Goal: Information Seeking & Learning: Learn about a topic

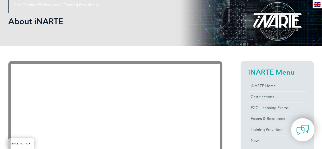
scroll to position [76, 0]
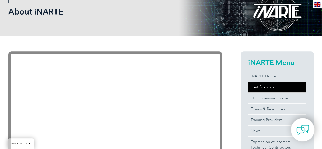
click at [260, 86] on link "Certifications" at bounding box center [277, 87] width 58 height 11
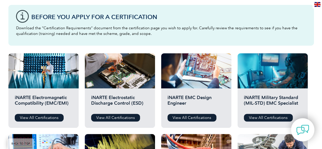
scroll to position [153, 0]
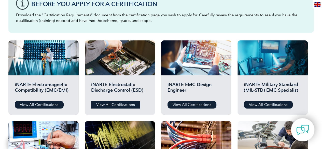
click at [114, 104] on link "View All Certifications" at bounding box center [115, 105] width 49 height 8
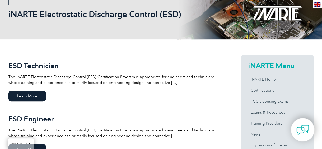
scroll to position [76, 0]
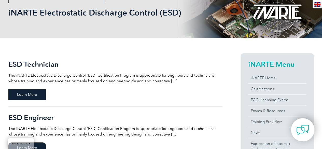
click at [42, 97] on span "Learn More" at bounding box center [26, 94] width 37 height 11
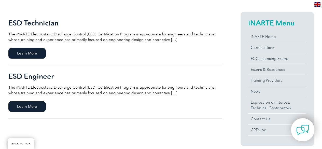
scroll to position [127, 0]
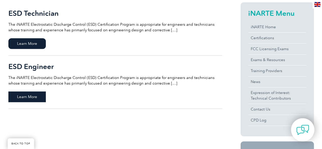
click at [38, 100] on span "Learn More" at bounding box center [26, 96] width 37 height 11
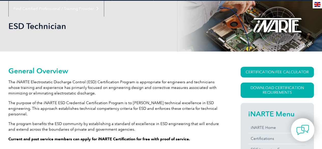
scroll to position [76, 0]
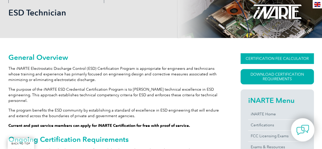
click at [244, 61] on link "CERTIFICATION FEE CALCULATOR" at bounding box center [276, 58] width 73 height 11
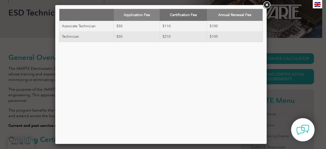
click at [266, 6] on link at bounding box center [266, 5] width 9 height 9
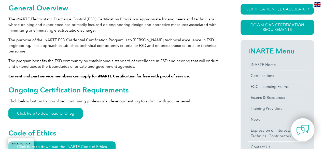
scroll to position [127, 0]
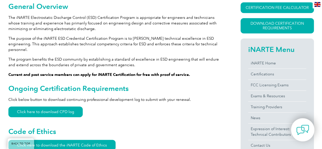
click at [260, 13] on div "CERTIFICATION FEE CALCULATOR Application Fee Certification Fee Annual Renewal F…" at bounding box center [276, 20] width 73 height 36
click at [261, 10] on link "CERTIFICATION FEE CALCULATOR" at bounding box center [276, 7] width 73 height 11
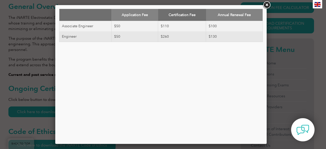
click at [266, 6] on link at bounding box center [266, 5] width 9 height 9
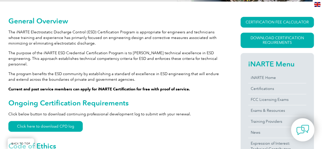
scroll to position [102, 0]
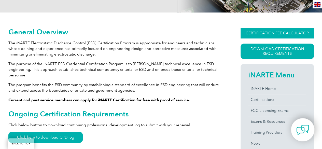
click at [250, 35] on link "CERTIFICATION FEE CALCULATOR" at bounding box center [276, 33] width 73 height 11
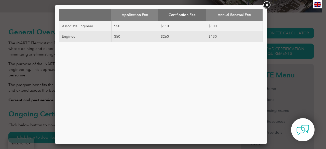
click at [267, 6] on link at bounding box center [266, 5] width 9 height 9
